Goal: Task Accomplishment & Management: Manage account settings

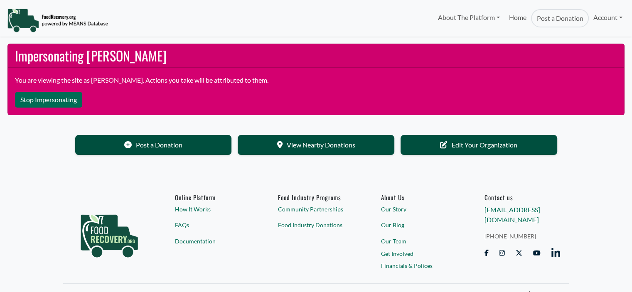
select select "Language Translate Widget"
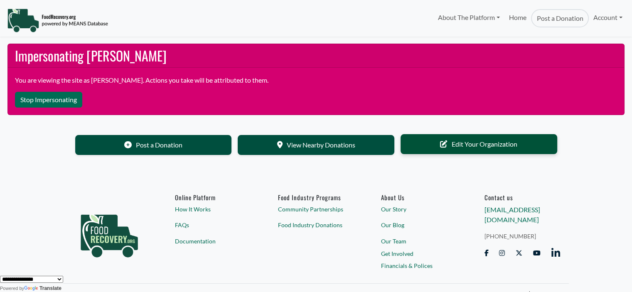
click at [468, 145] on link "Edit Your Organization" at bounding box center [479, 144] width 157 height 20
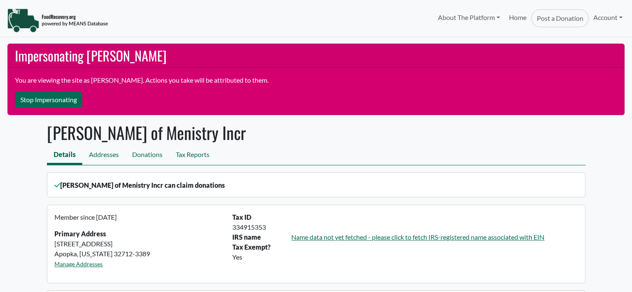
select select "Language Translate Widget"
click at [599, 16] on link "Account" at bounding box center [608, 17] width 38 height 17
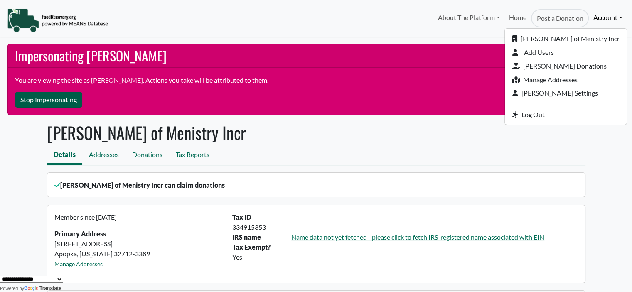
click at [64, 96] on button "Stop Impersonating" at bounding box center [48, 100] width 67 height 16
